Goal: Find specific page/section

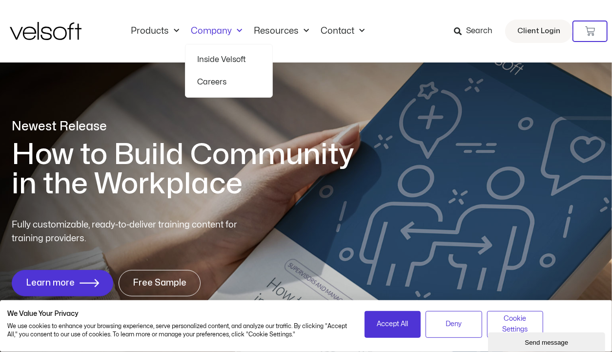
click at [209, 82] on link "Careers" at bounding box center [228, 82] width 63 height 22
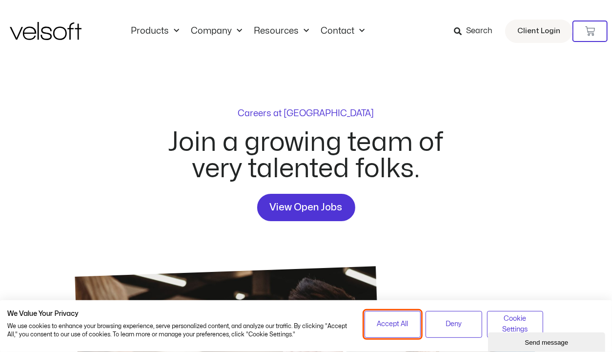
click at [401, 325] on span "Accept All" at bounding box center [392, 324] width 31 height 11
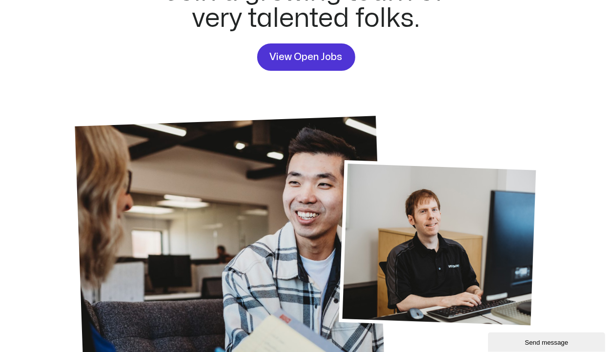
scroll to position [146, 0]
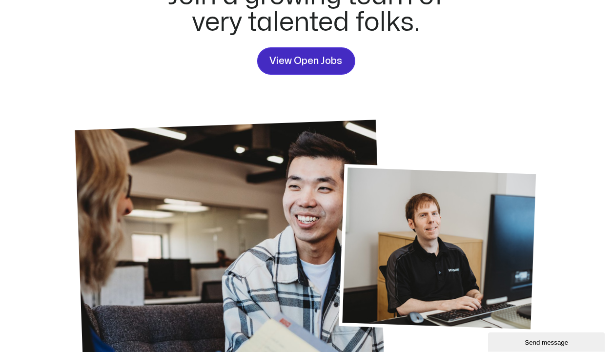
click at [316, 66] on span "View Open Jobs" at bounding box center [306, 61] width 73 height 16
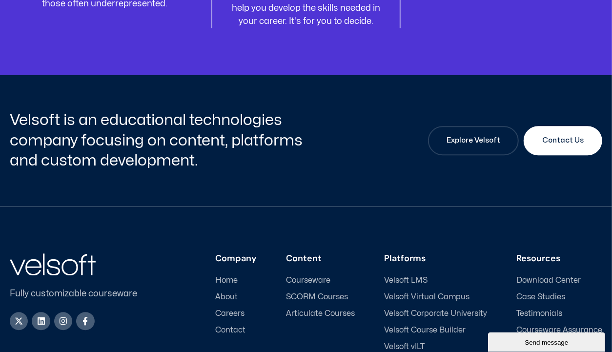
scroll to position [1366, 0]
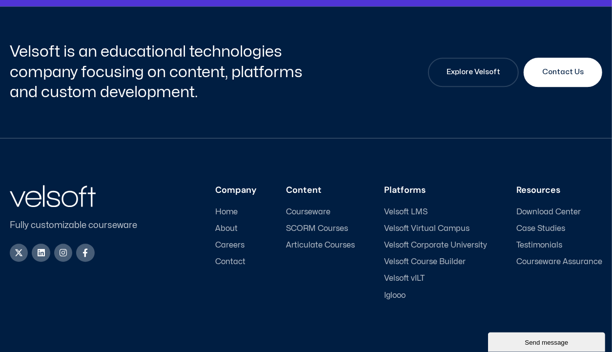
click at [236, 257] on span "Contact" at bounding box center [230, 261] width 30 height 9
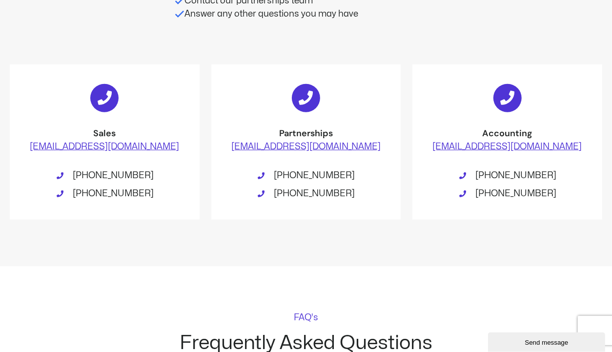
scroll to position [488, 0]
